Goal: Answer question/provide support

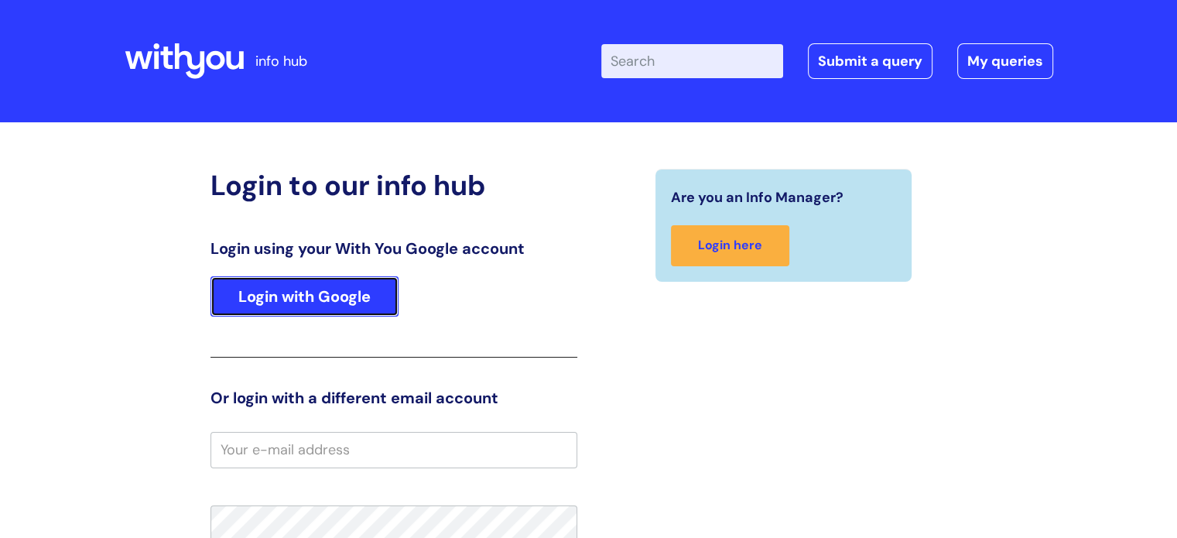
click at [365, 293] on link "Login with Google" at bounding box center [305, 296] width 188 height 40
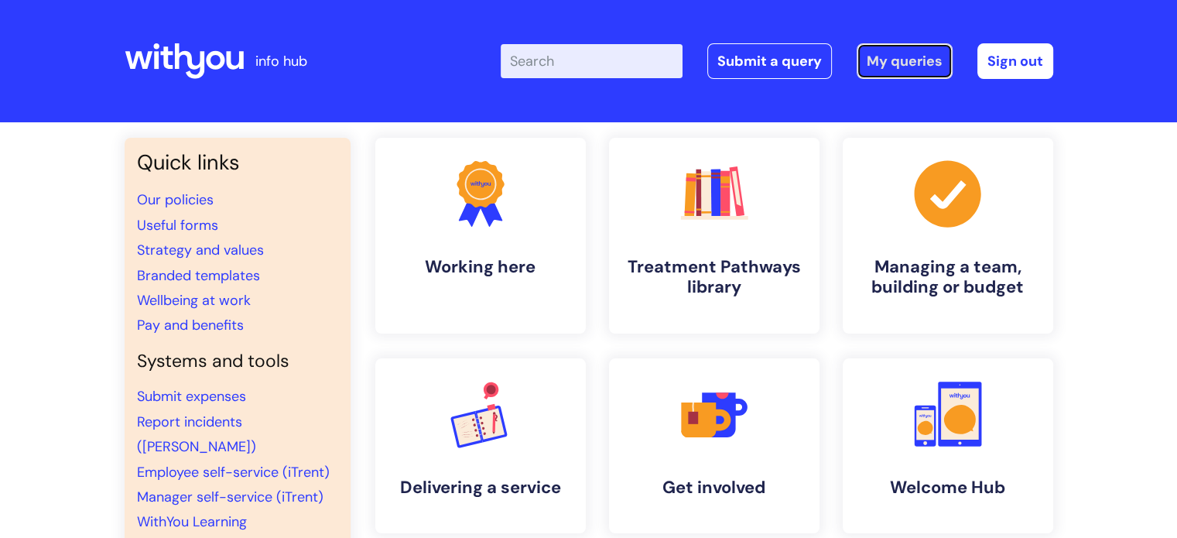
click at [906, 61] on link "My queries" at bounding box center [905, 61] width 96 height 36
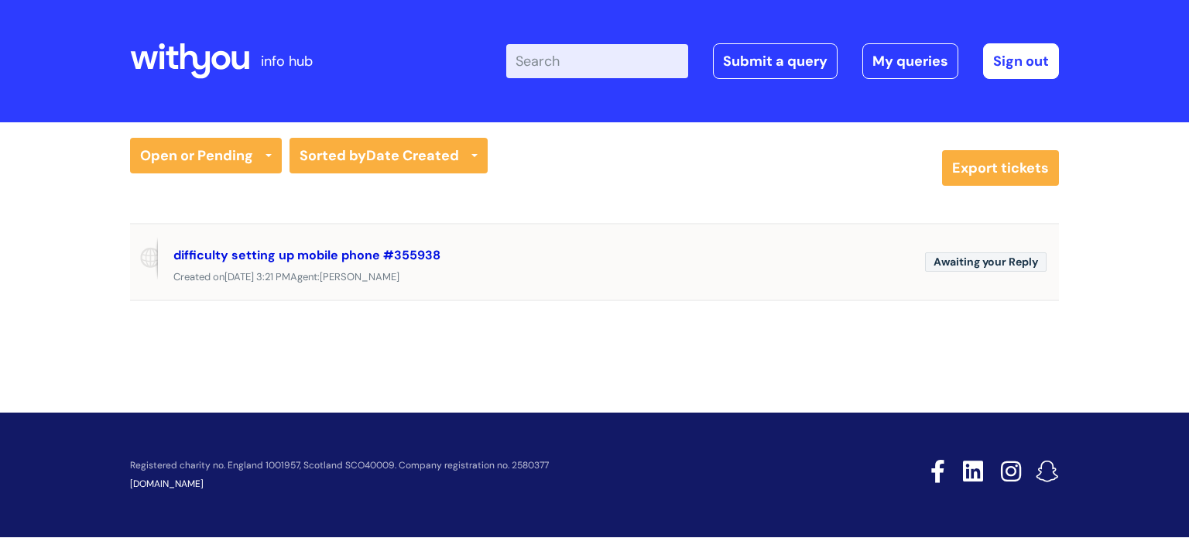
click at [350, 250] on link "difficulty setting up mobile phone #355938" at bounding box center [306, 255] width 267 height 16
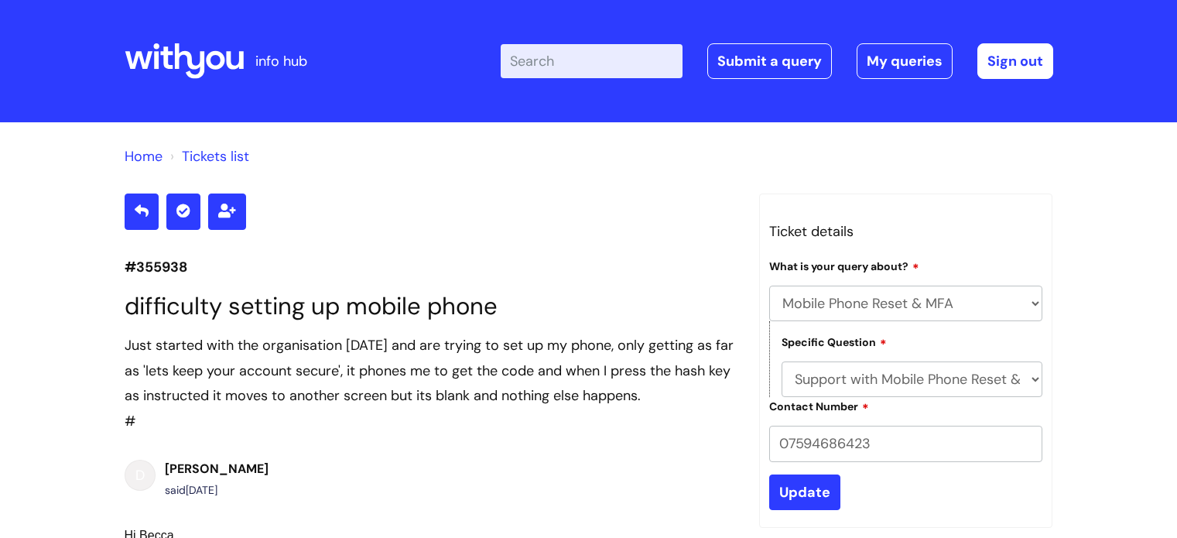
select select "Mobile Phone Reset & MFA"
select select "Support with Mobile Phone Reset & MFA"
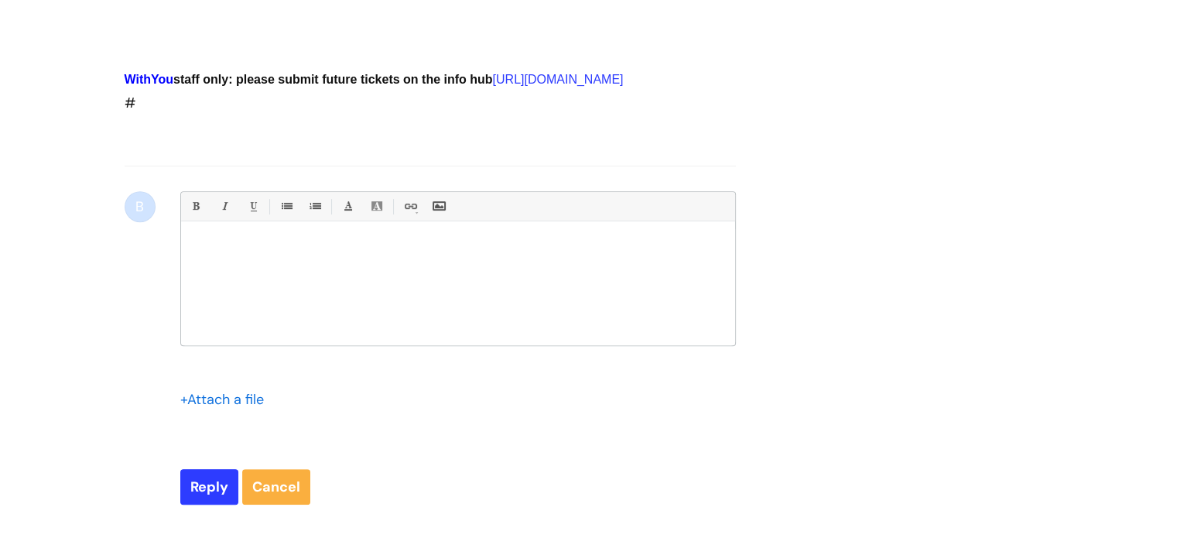
scroll to position [701, 0]
drag, startPoint x: 1173, startPoint y: 346, endPoint x: 1187, endPoint y: 226, distance: 120.7
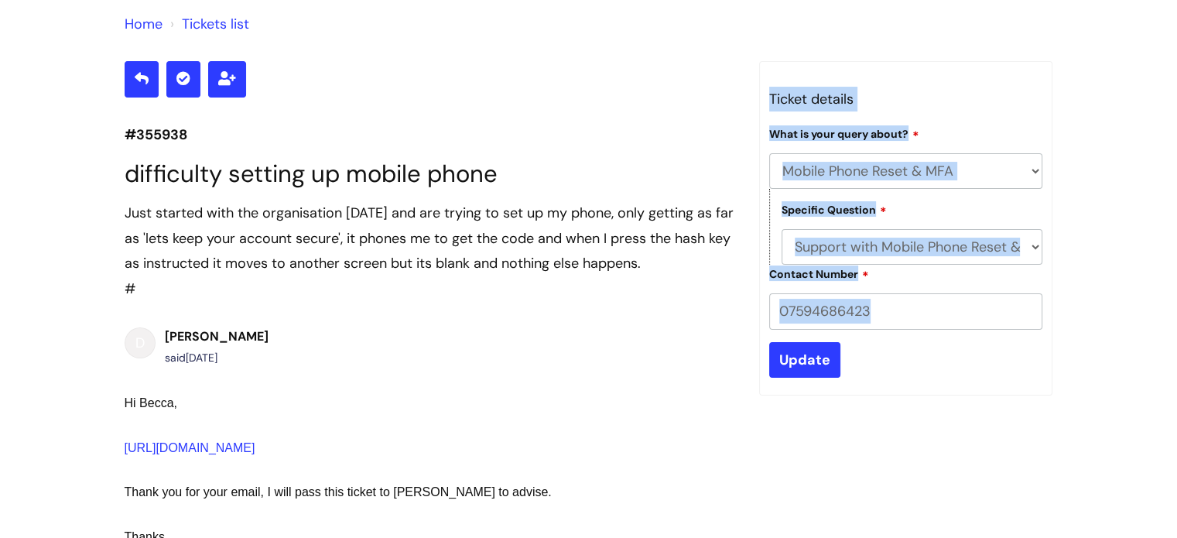
scroll to position [172, 0]
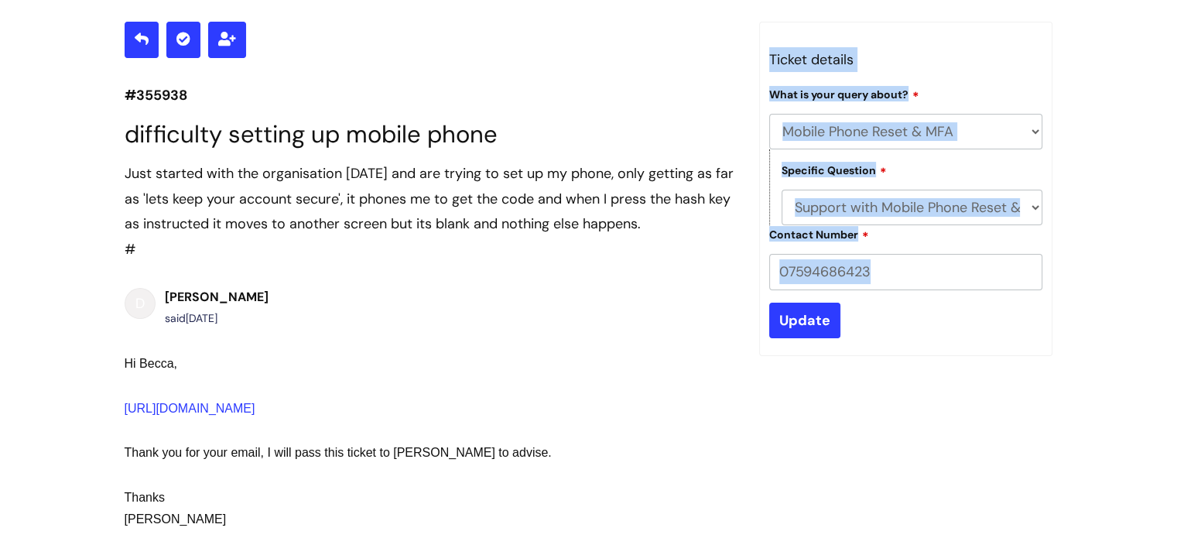
click at [926, 301] on form "Type Of Request ... Accounts (Finance) Alerts! (For clinical team) Data Protect…" at bounding box center [906, 211] width 274 height 253
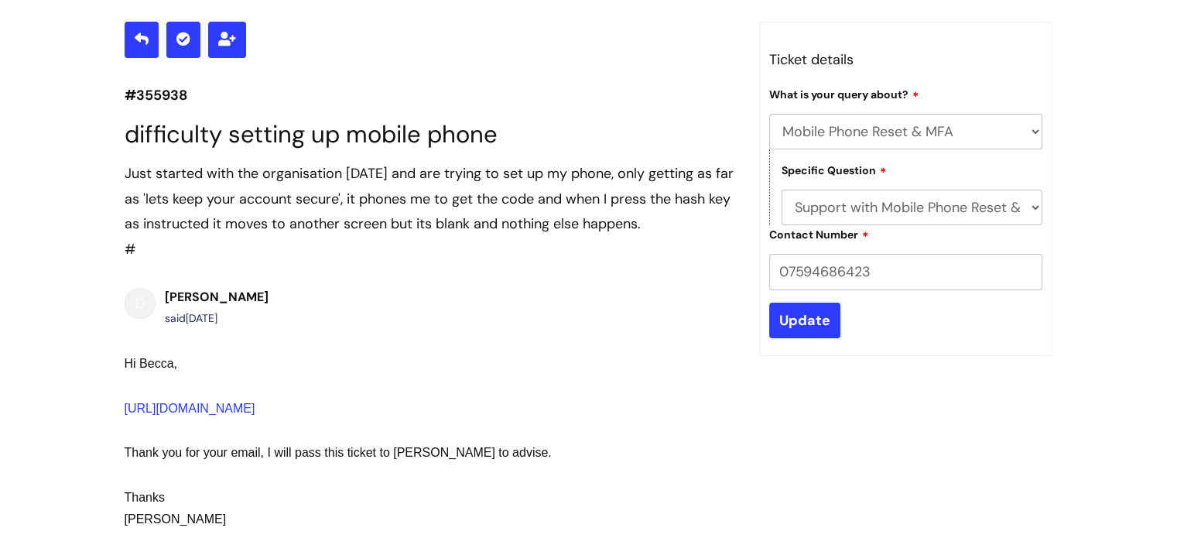
click at [926, 301] on form "Type Of Request ... Accounts (Finance) Alerts! (For clinical team) Data Protect…" at bounding box center [906, 211] width 274 height 253
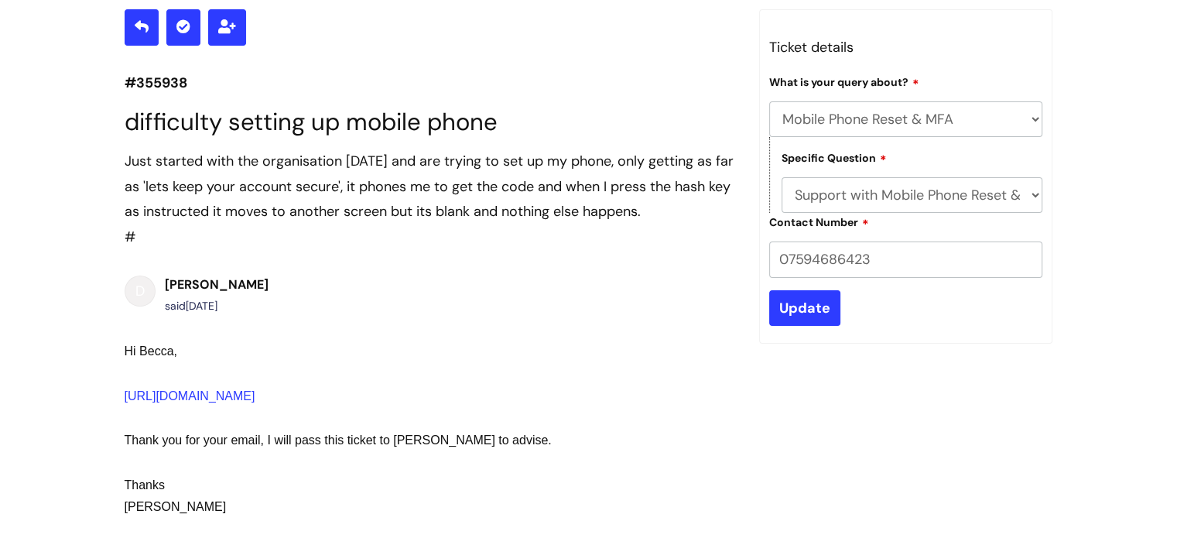
scroll to position [170, 0]
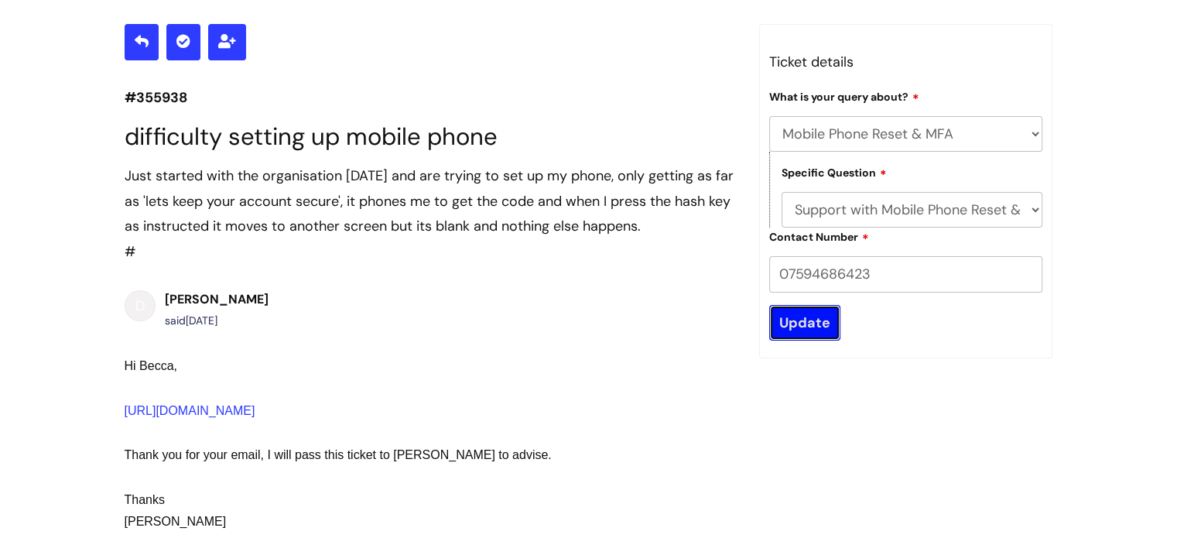
click at [806, 324] on input "Update" at bounding box center [804, 323] width 71 height 36
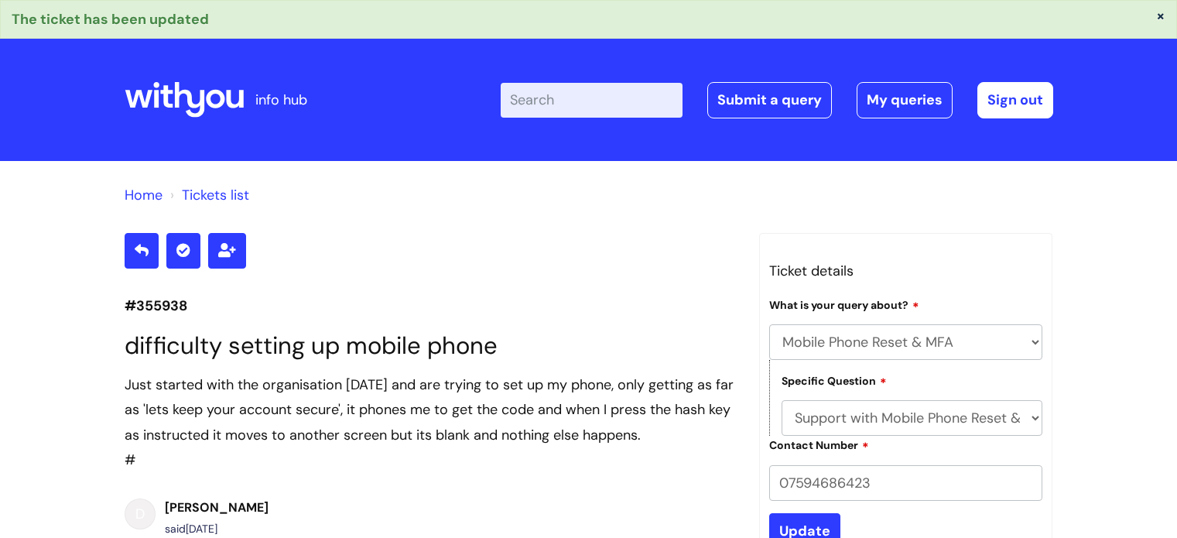
select select "Mobile Phone Reset & MFA"
select select "Support with Mobile Phone Reset & MFA"
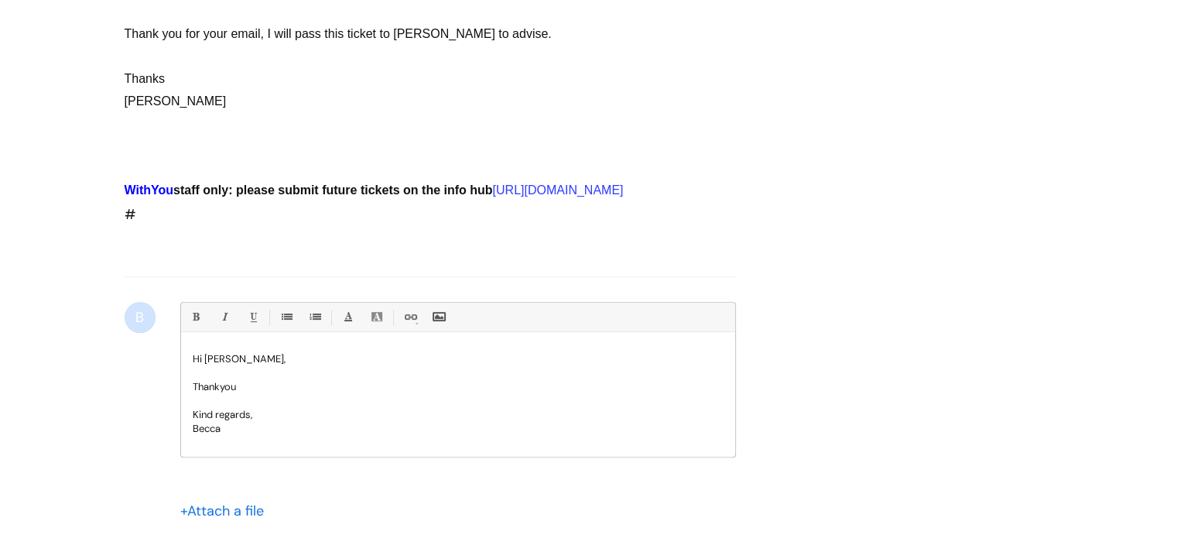
scroll to position [713, 0]
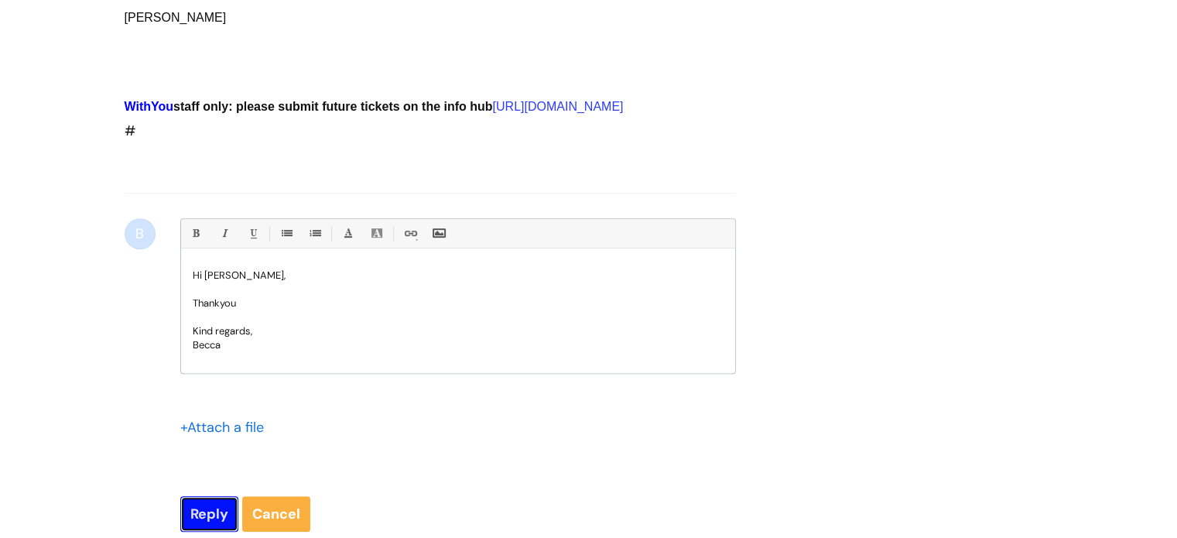
click at [207, 522] on input "Reply" at bounding box center [209, 514] width 58 height 36
type input "Please Wait..."
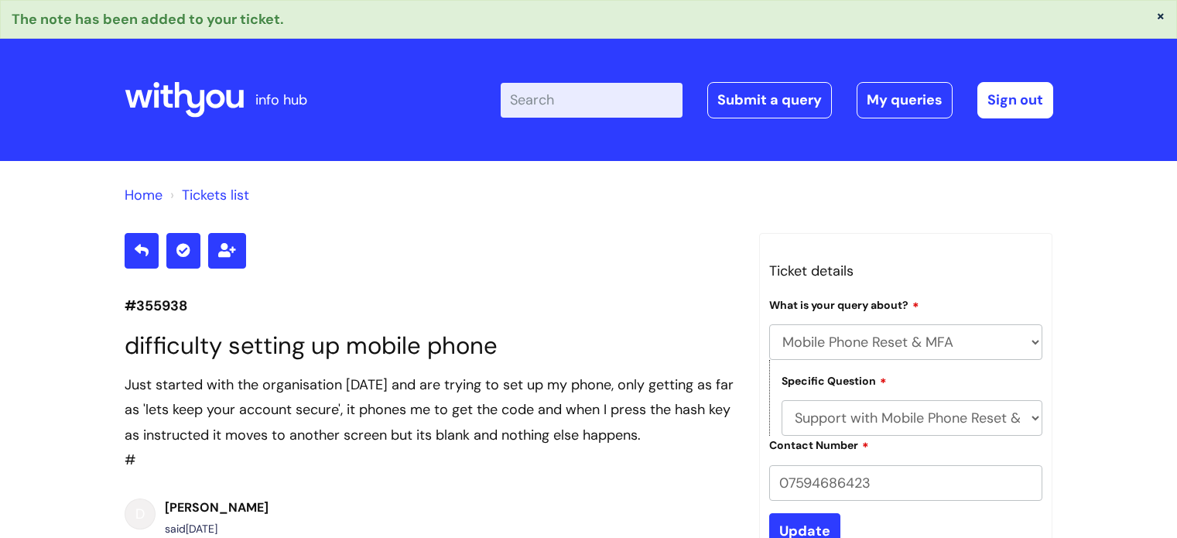
select select "Mobile Phone Reset & MFA"
select select "Support with Mobile Phone Reset & MFA"
